Goal: Information Seeking & Learning: Learn about a topic

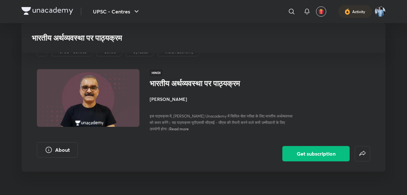
scroll to position [2226, 0]
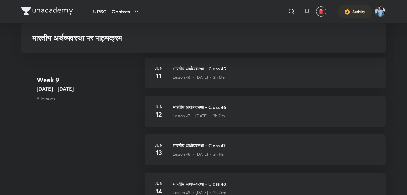
click at [236, 185] on div "[DATE] भारतीय अर्थव्यवस्था - Class 48 Lesson 49 • [DATE] • 2h 29m" at bounding box center [264, 188] width 241 height 31
drag, startPoint x: 0, startPoint y: 0, endPoint x: 236, endPoint y: 185, distance: 300.2
click at [236, 185] on div "[DATE] भारतीय अर्थव्यवस्था - Class 48 Lesson 49 • [DATE] • 2h 29m" at bounding box center [264, 188] width 241 height 31
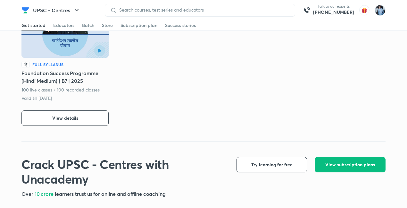
scroll to position [363, 0]
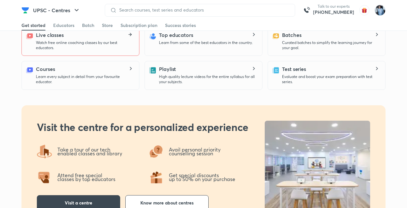
click at [131, 34] on icon at bounding box center [131, 34] width 2 height 3
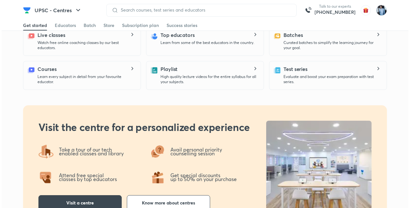
scroll to position [0, 0]
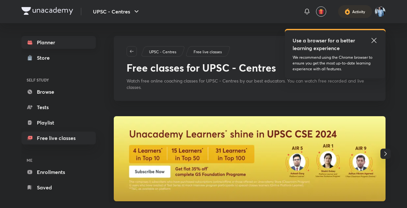
click at [41, 40] on link "Planner" at bounding box center [58, 42] width 74 height 13
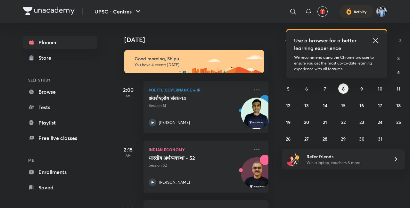
click at [376, 39] on icon at bounding box center [376, 41] width 8 height 8
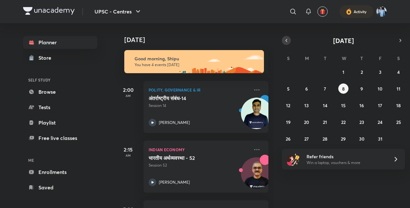
click at [285, 38] on icon "button" at bounding box center [286, 40] width 5 height 6
click at [399, 124] on abbr "27" at bounding box center [398, 122] width 4 height 6
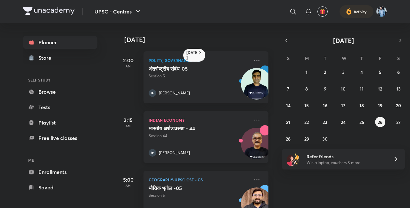
click at [252, 138] on img at bounding box center [256, 146] width 31 height 31
click at [254, 149] on img at bounding box center [256, 146] width 31 height 31
click at [288, 135] on button "28" at bounding box center [288, 138] width 10 height 10
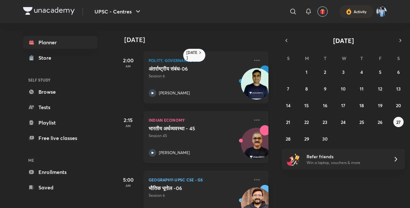
click at [251, 133] on img at bounding box center [256, 146] width 31 height 31
click at [400, 40] on icon "button" at bounding box center [400, 40] width 5 height 6
click at [361, 86] on abbr "9" at bounding box center [361, 89] width 3 height 6
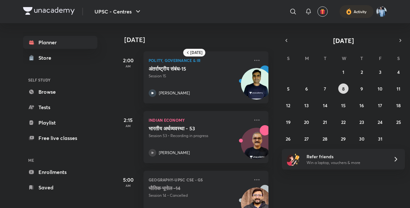
click at [347, 86] on button "8" at bounding box center [343, 88] width 10 height 10
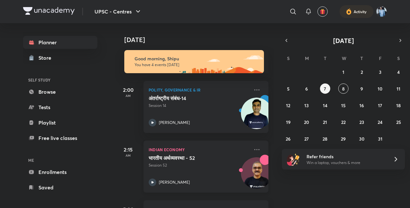
click at [252, 163] on img at bounding box center [256, 175] width 31 height 31
